Goal: Transaction & Acquisition: Purchase product/service

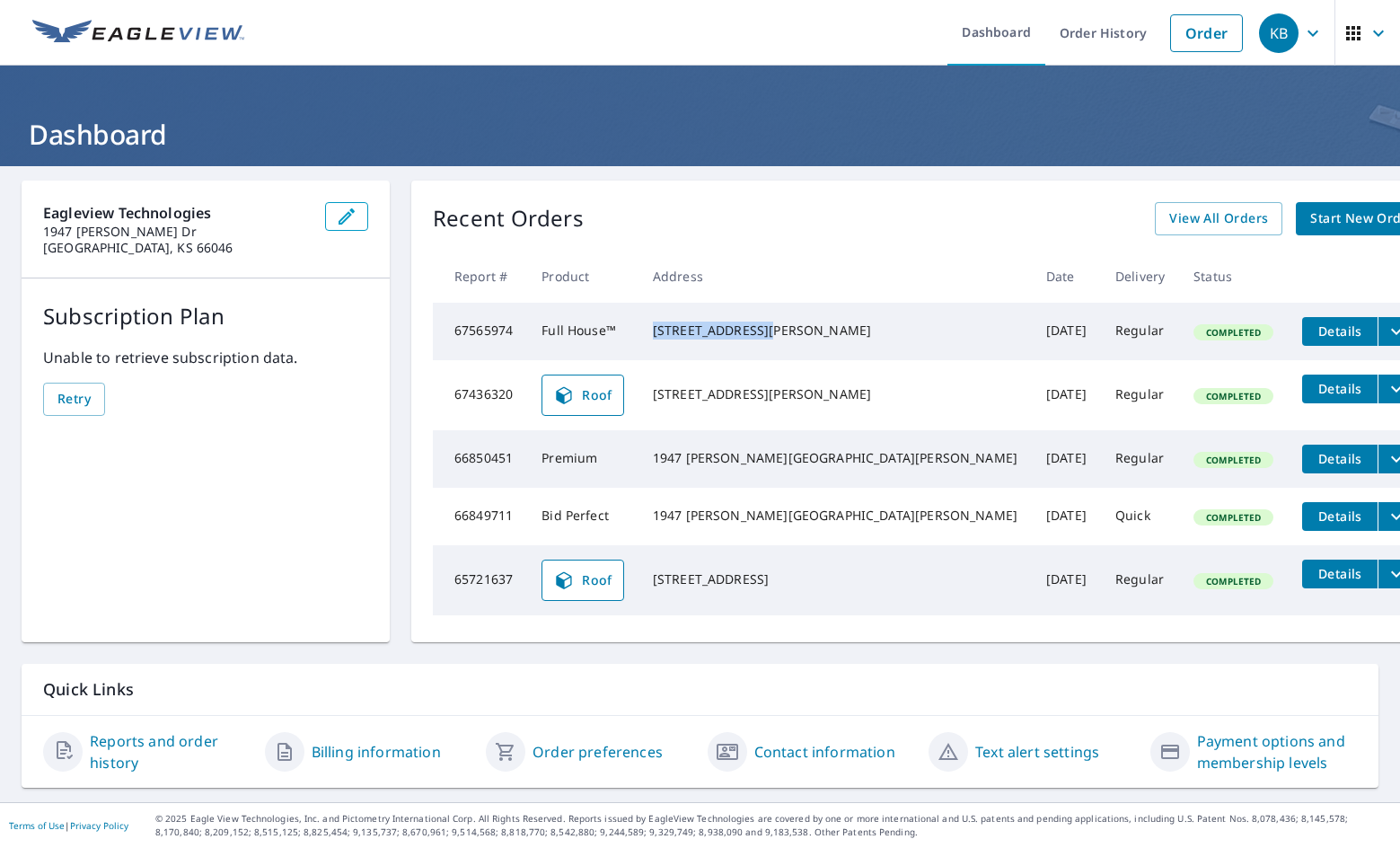
drag, startPoint x: 708, startPoint y: 326, endPoint x: 847, endPoint y: 318, distance: 139.2
click at [847, 318] on td "[STREET_ADDRESS][PERSON_NAME]" at bounding box center [834, 331] width 393 height 57
copy div "[STREET_ADDRESS]"
click at [1203, 33] on link "Order" at bounding box center [1206, 33] width 73 height 38
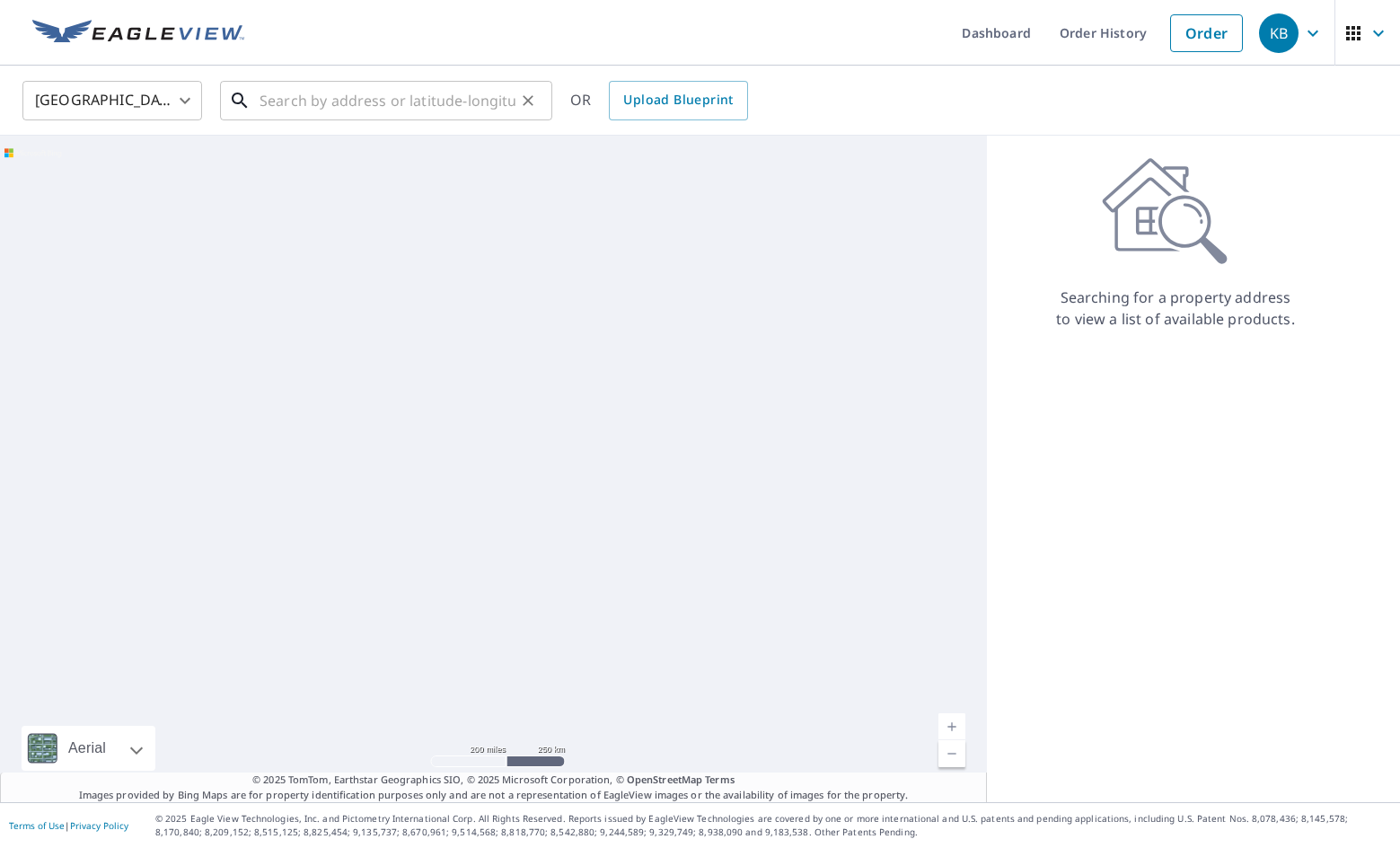
click at [388, 104] on input "text" at bounding box center [387, 101] width 256 height 50
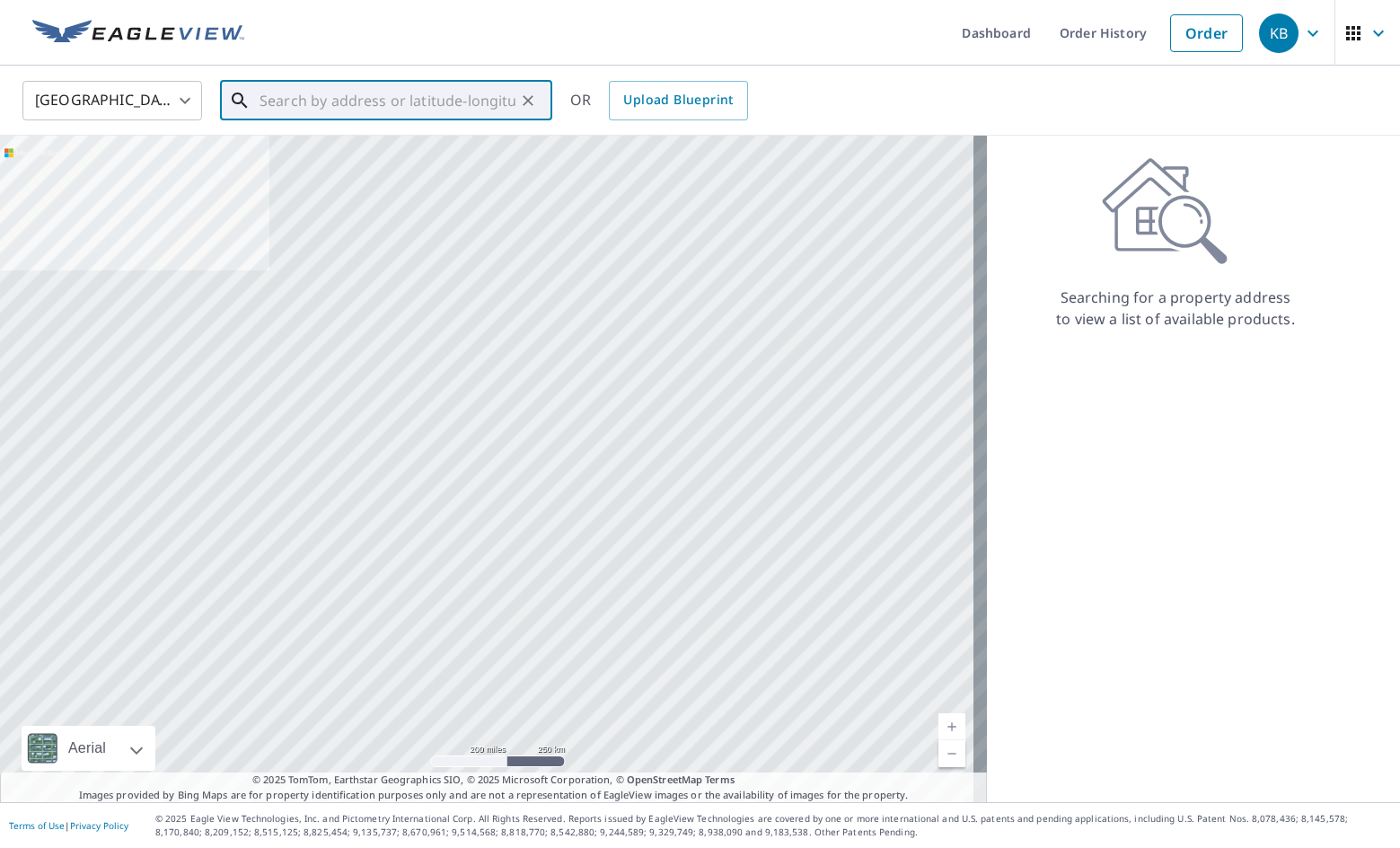
paste input "[STREET_ADDRESS]"
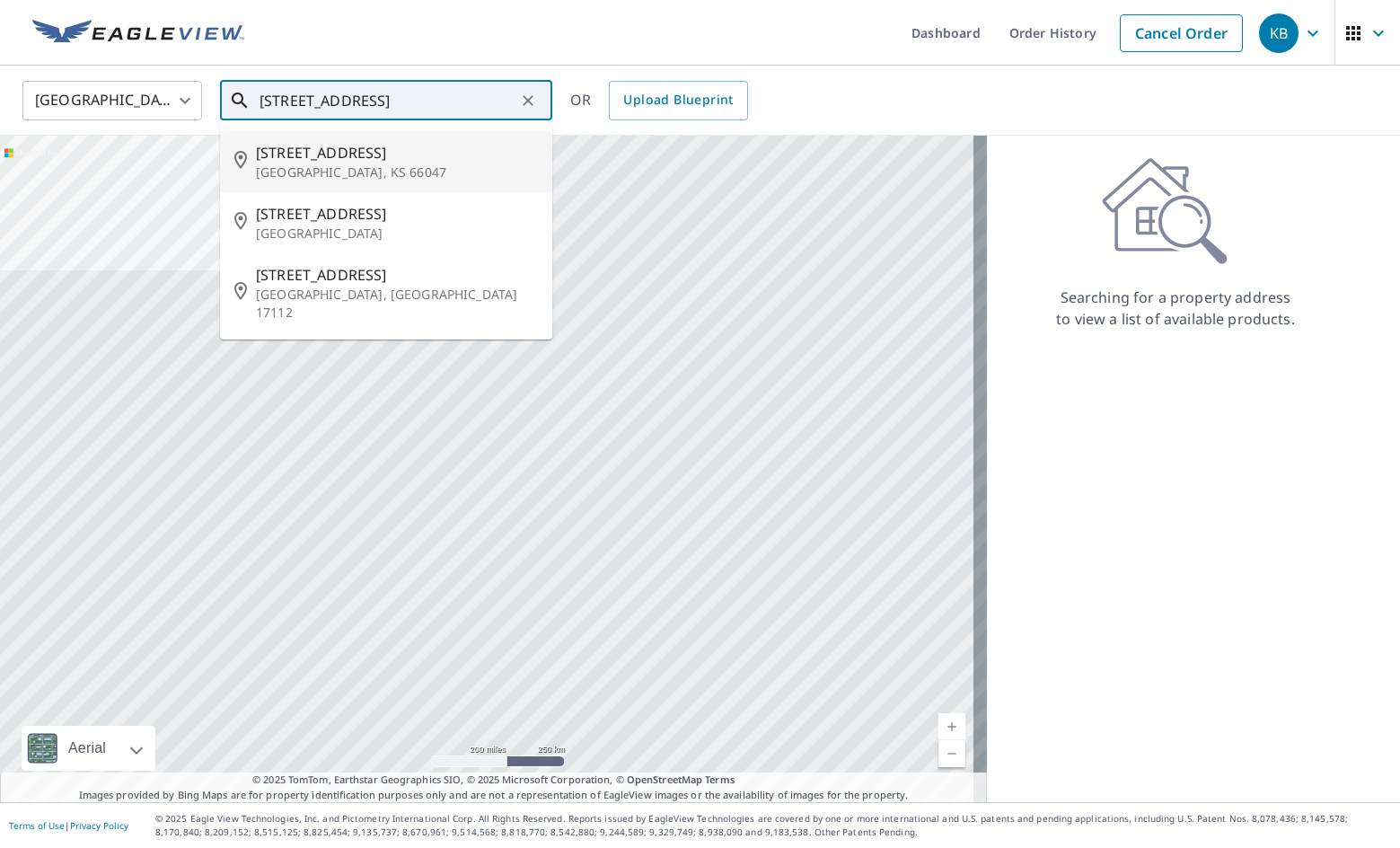
click at [393, 154] on span "[STREET_ADDRESS]" at bounding box center [397, 152] width 282 height 21
type input "[STREET_ADDRESS][PERSON_NAME]"
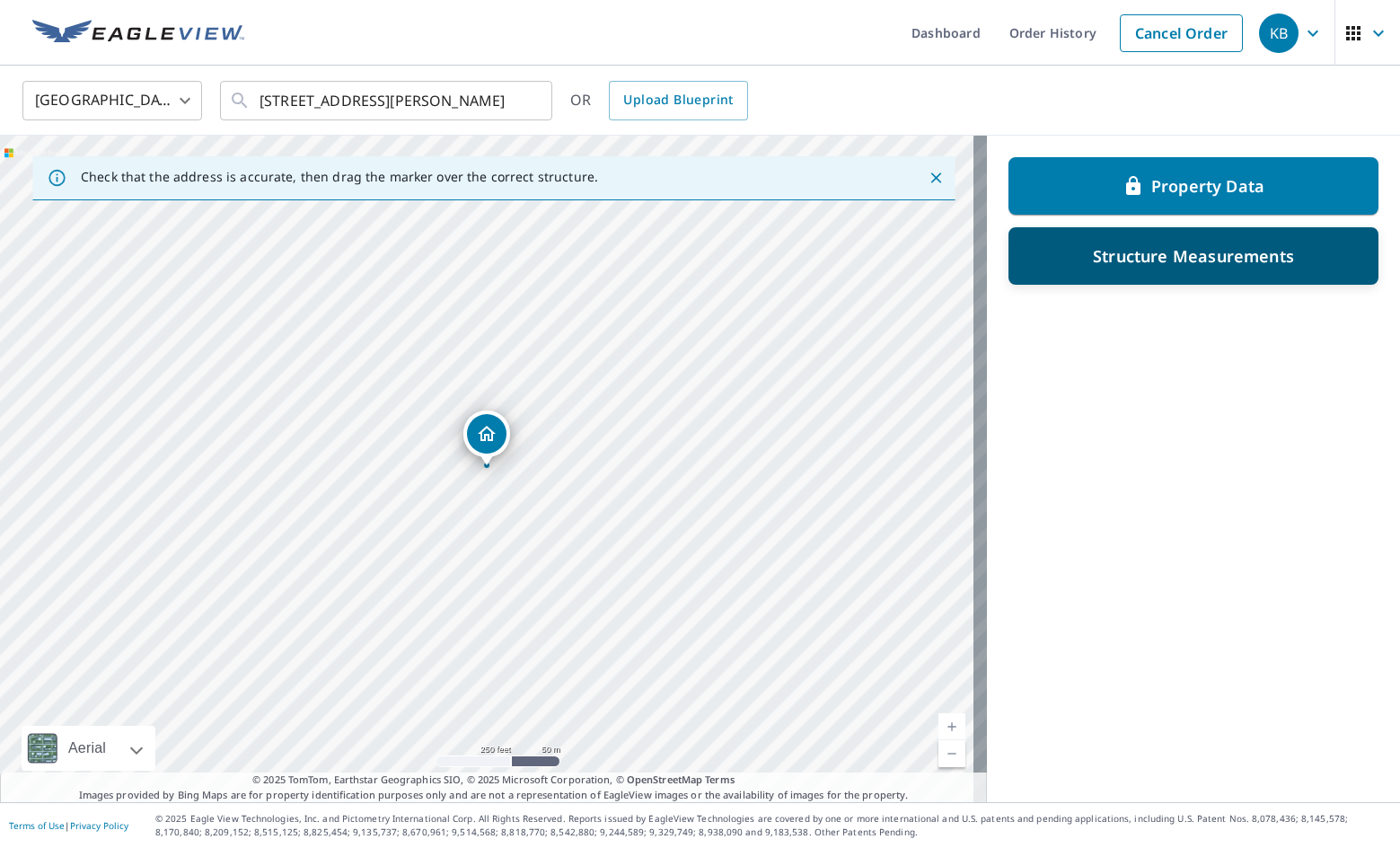
click at [1032, 252] on div "Structure Measurements" at bounding box center [1194, 255] width 324 height 32
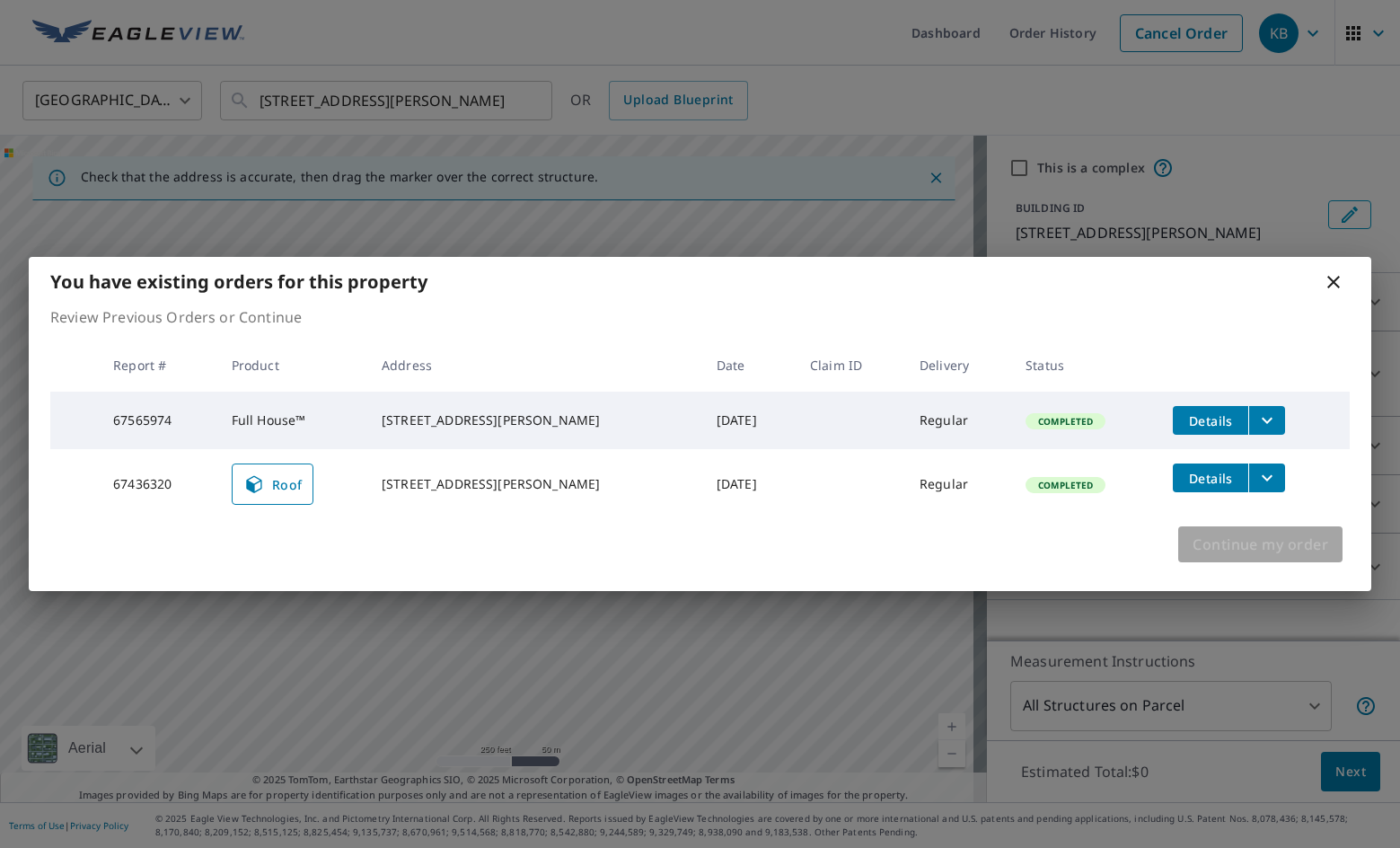
click at [1197, 547] on span "Continue my order" at bounding box center [1260, 544] width 136 height 25
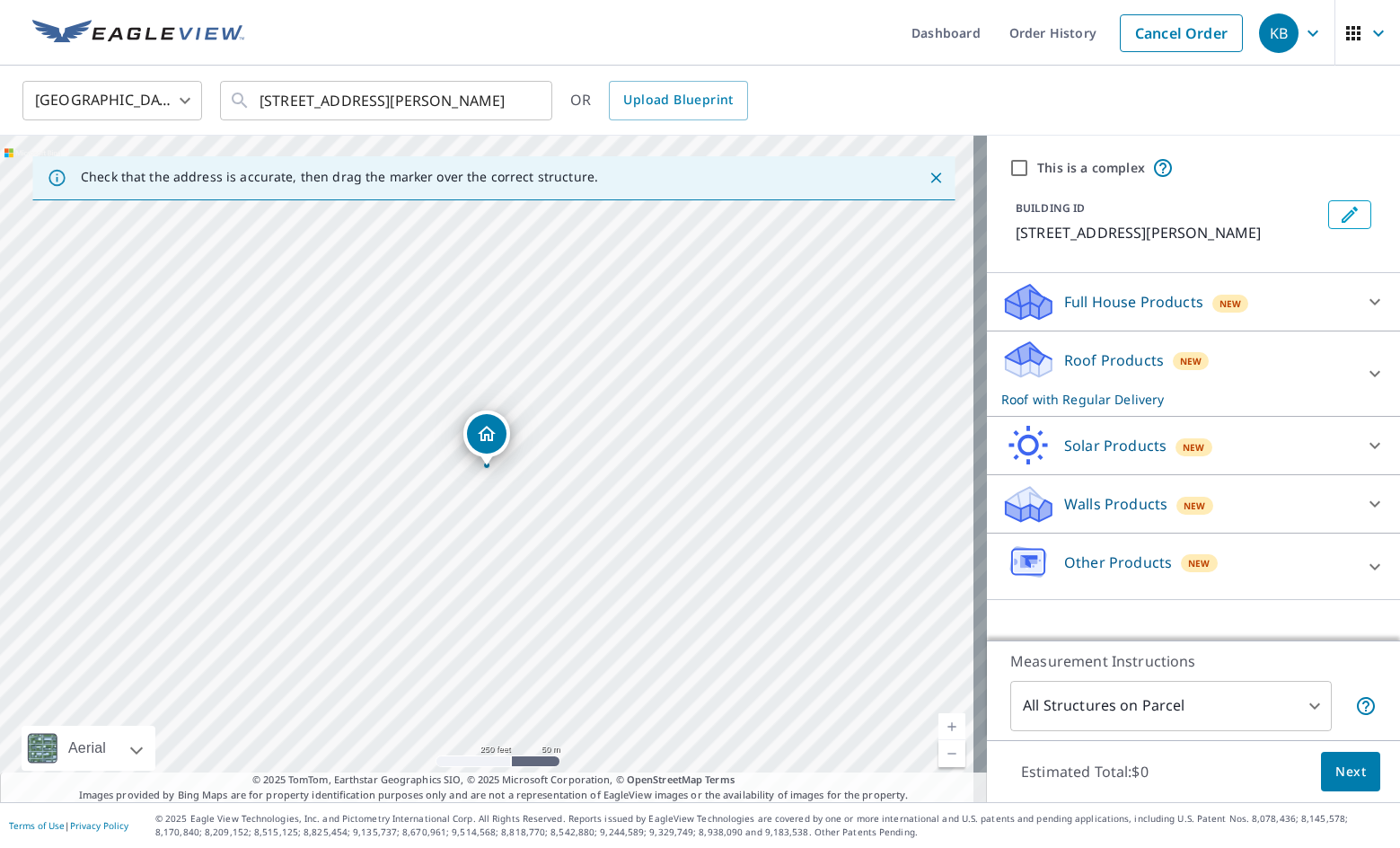
click at [1203, 503] on div "Walls Products New" at bounding box center [1177, 504] width 352 height 43
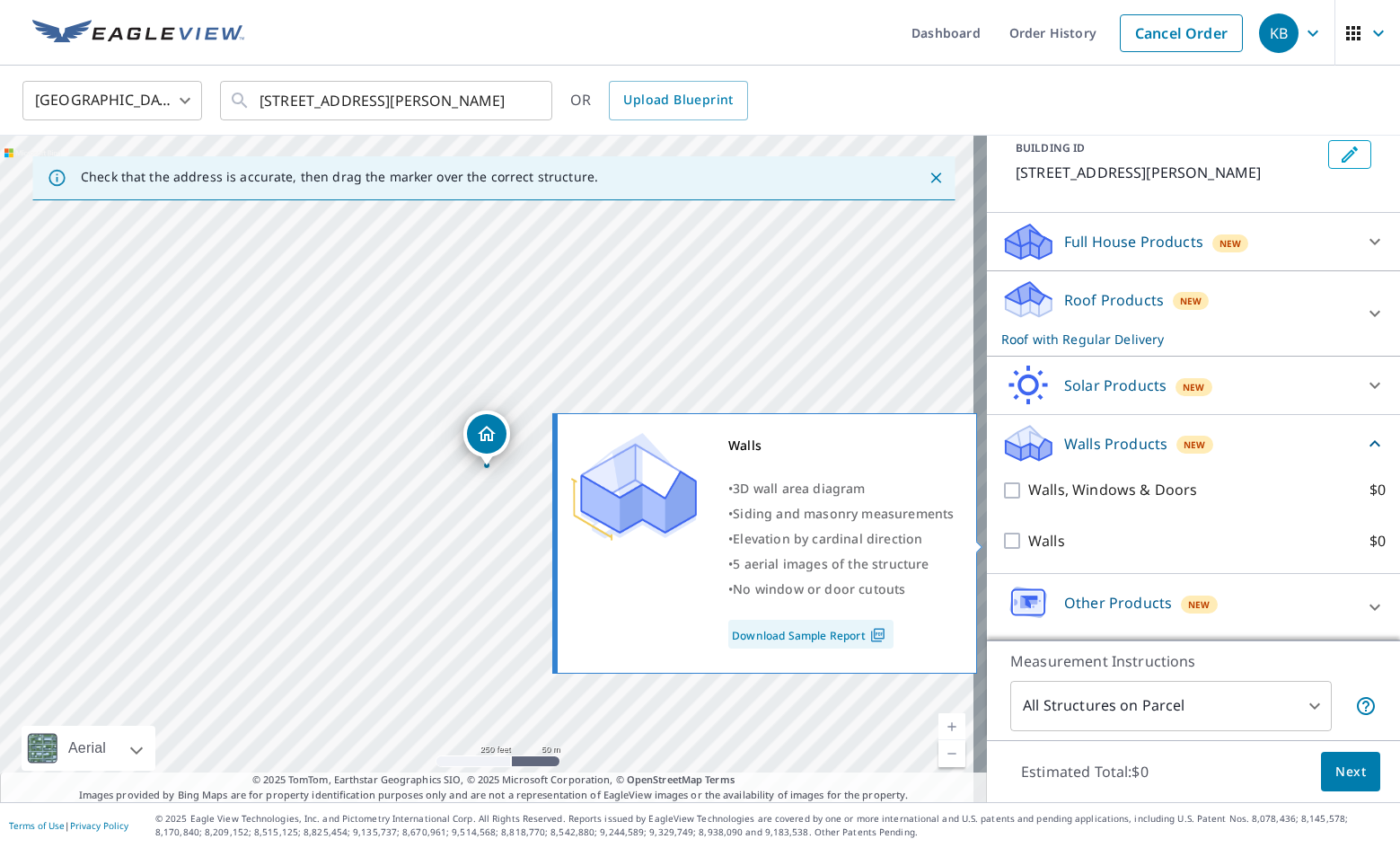
scroll to position [60, 0]
click at [1038, 539] on p "Walls" at bounding box center [1047, 541] width 37 height 22
click at [1028, 539] on input "Walls $0" at bounding box center [1014, 540] width 27 height 21
checkbox input "true"
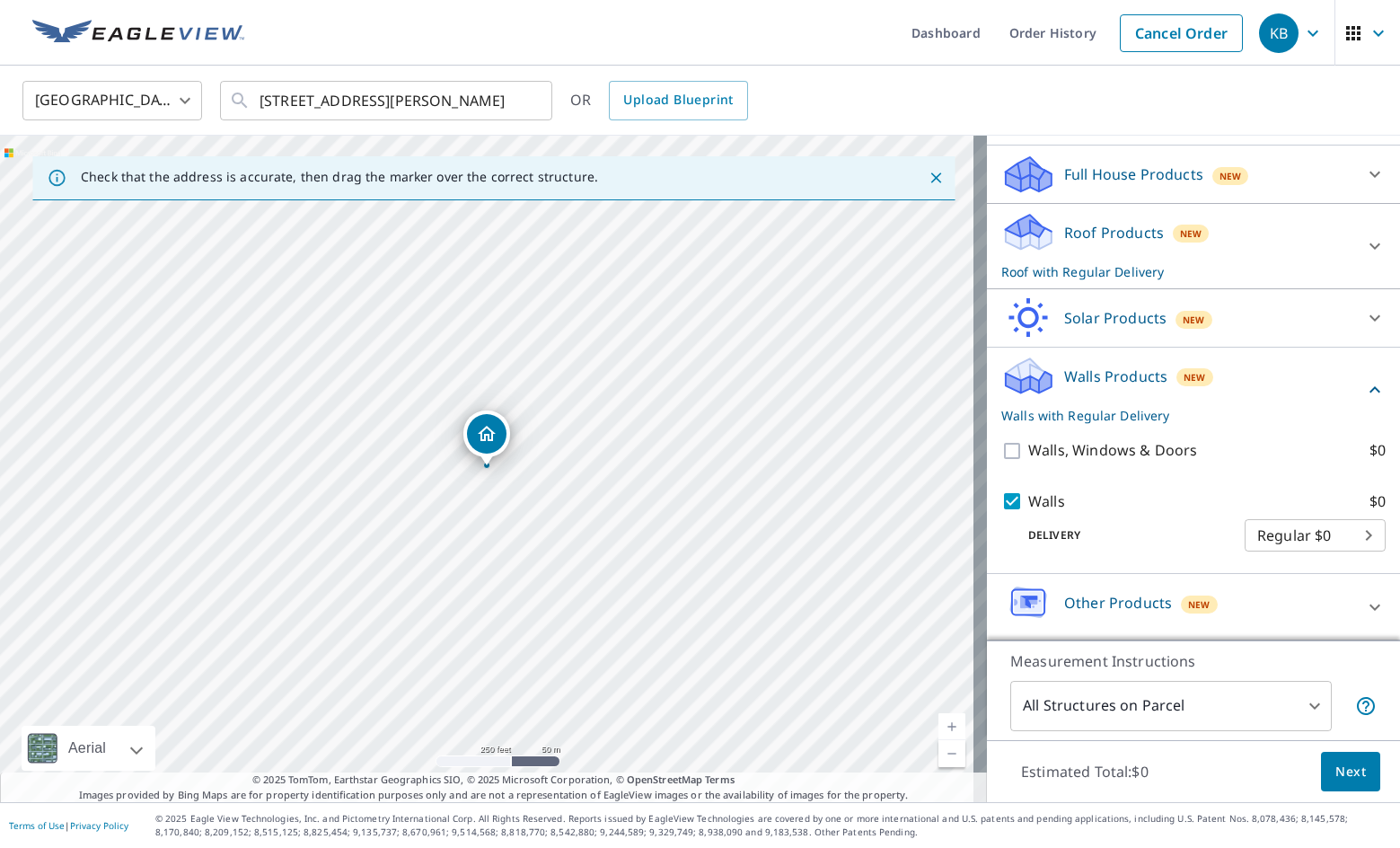
scroll to position [128, 0]
click at [1339, 763] on span "Next" at bounding box center [1350, 772] width 31 height 22
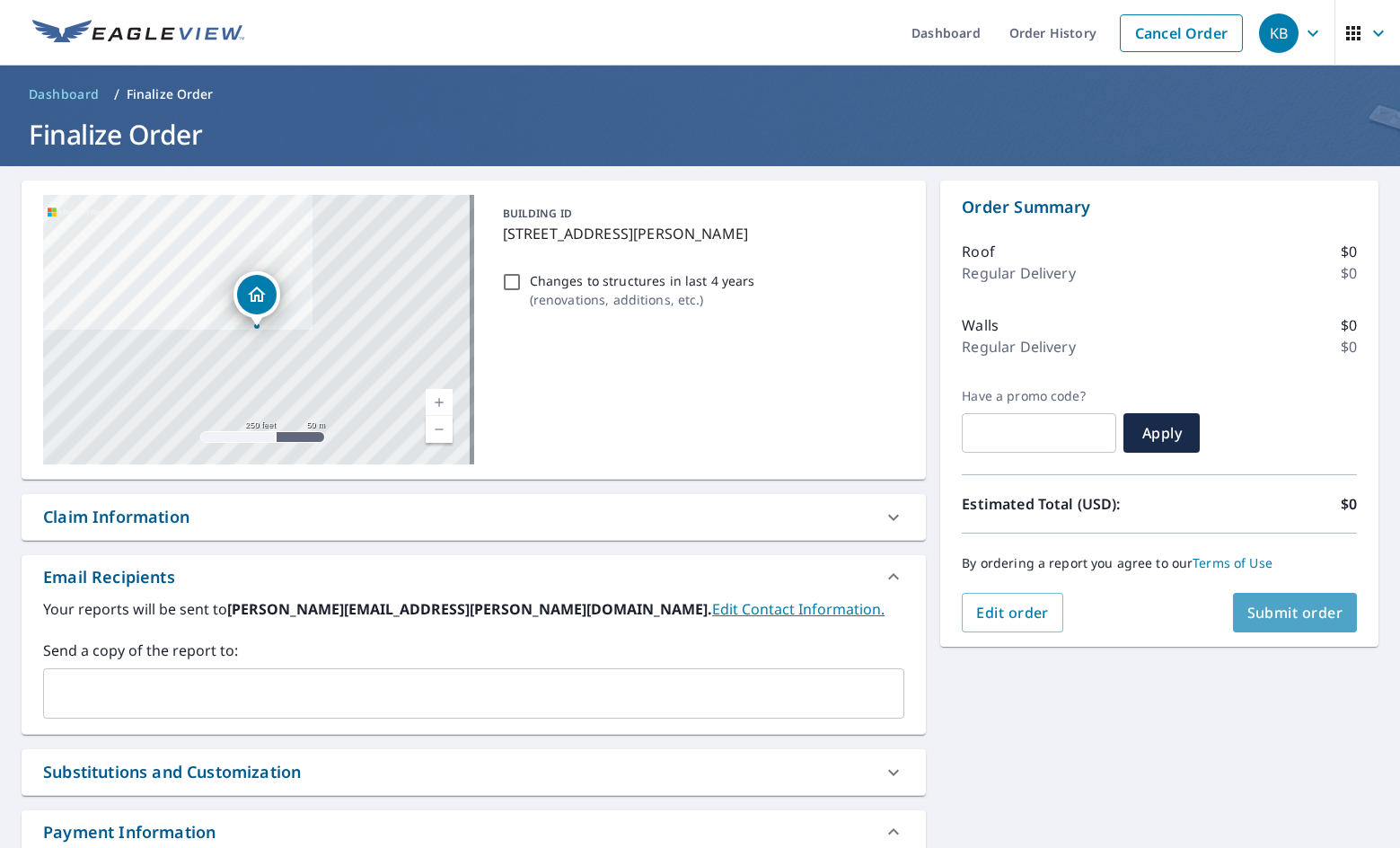
click at [1281, 611] on span "Submit order" at bounding box center [1296, 612] width 96 height 19
checkbox input "true"
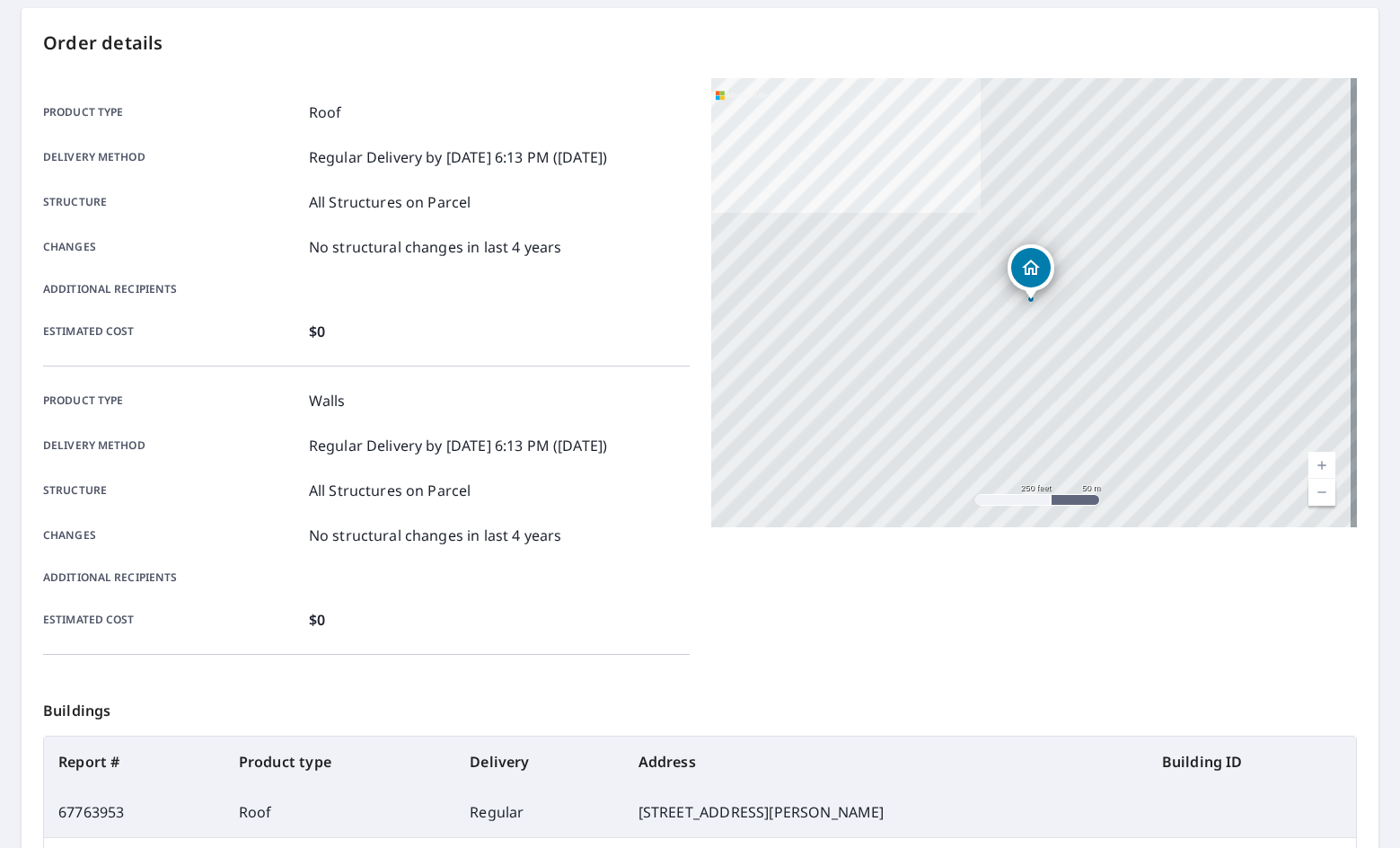
scroll to position [125, 0]
